Goal: Task Accomplishment & Management: Manage account settings

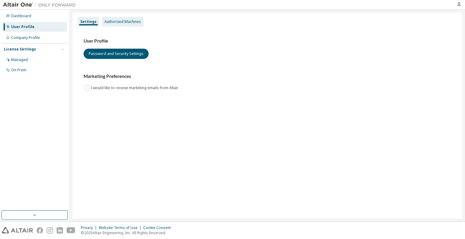
click at [109, 25] on div "Authorized Machines" at bounding box center [122, 22] width 41 height 10
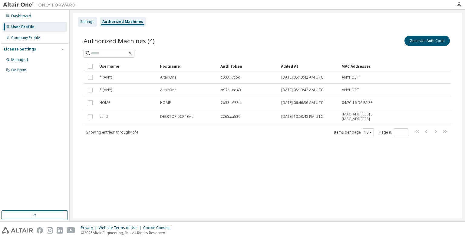
click at [93, 21] on div "Settings" at bounding box center [87, 21] width 14 height 5
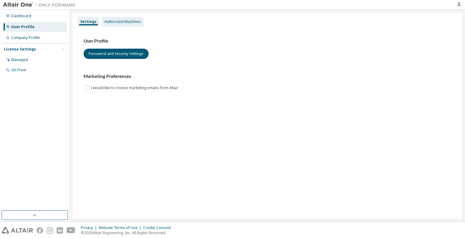
click at [112, 23] on div "Authorized Machines" at bounding box center [122, 21] width 37 height 5
